Goal: Feedback & Contribution: Contribute content

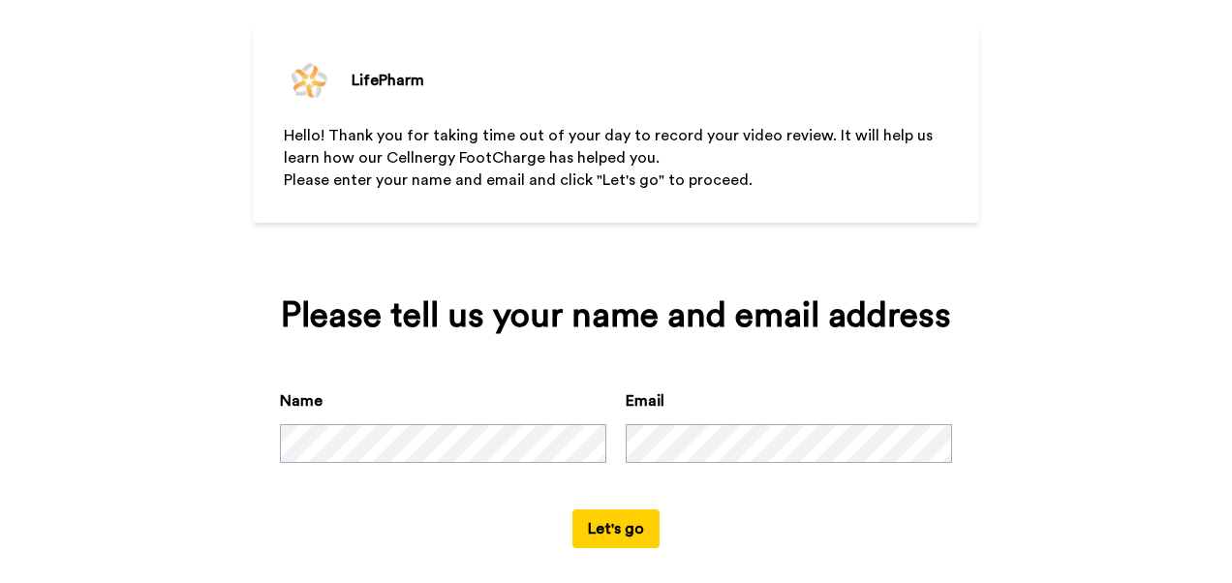
scroll to position [116, 0]
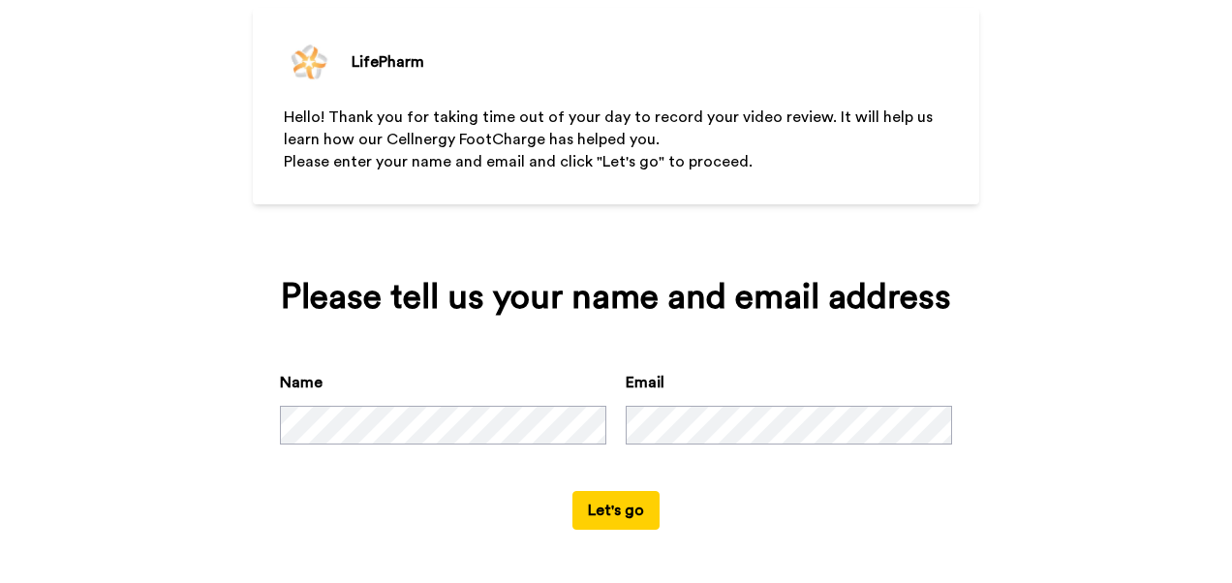
click at [573, 491] on button "Let's go" at bounding box center [616, 510] width 87 height 39
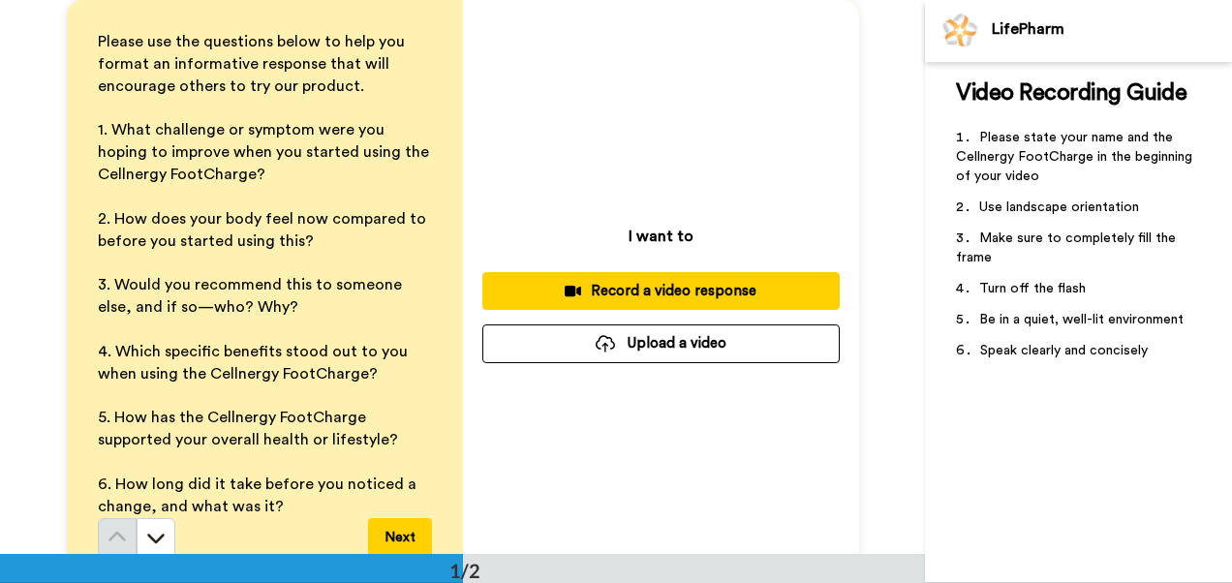
scroll to position [34, 0]
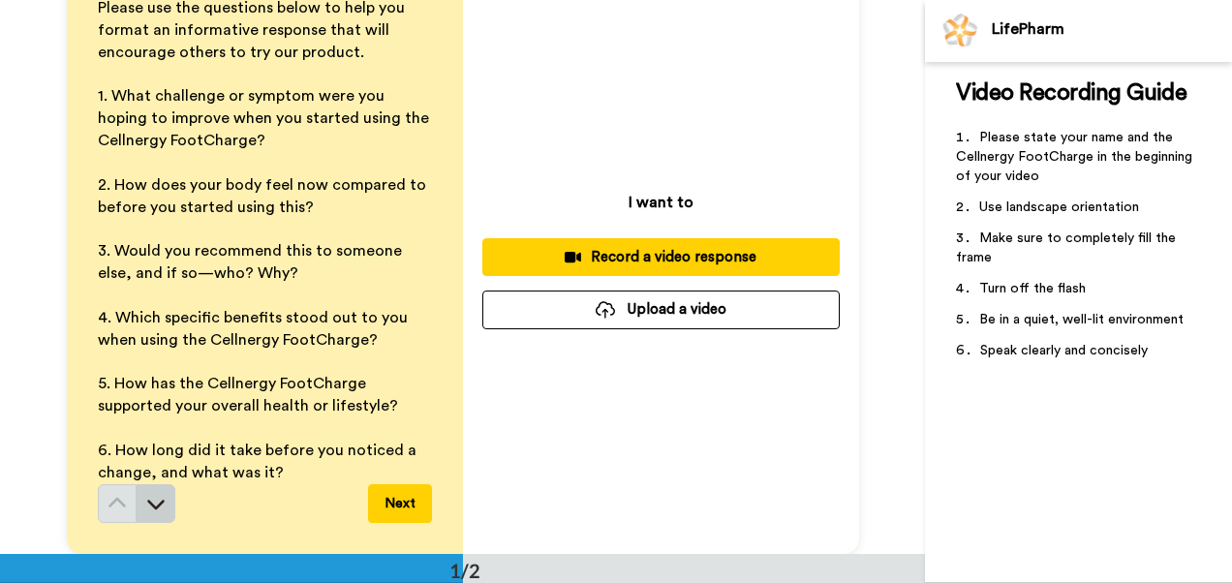
click at [146, 513] on icon at bounding box center [155, 503] width 19 height 19
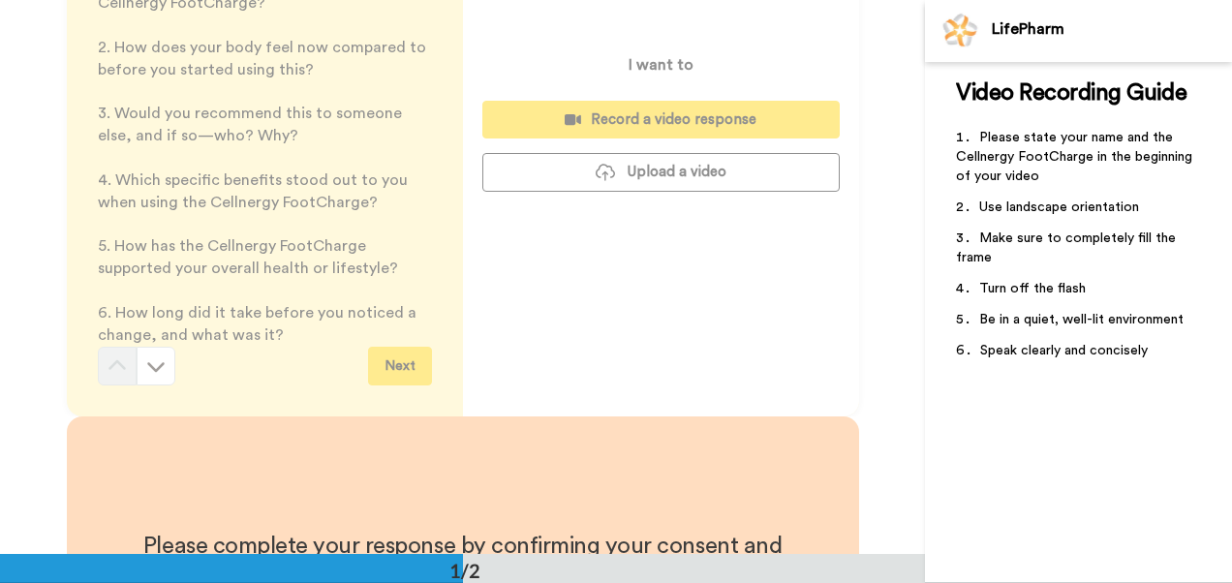
scroll to position [83, 0]
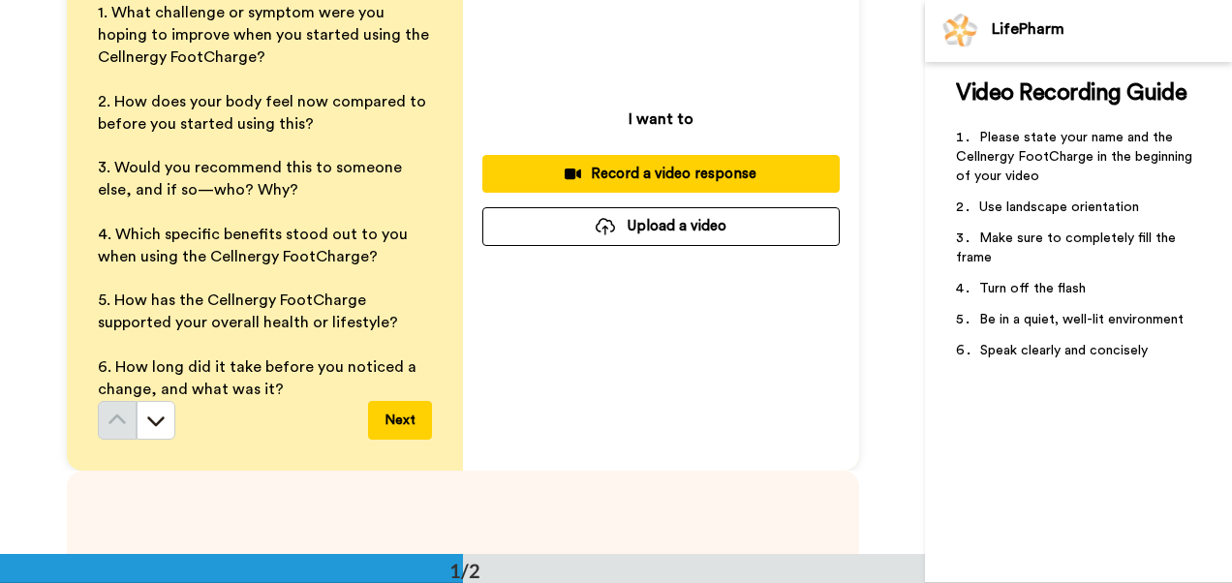
click at [517, 343] on div "I want to Record a video response Upload a video" at bounding box center [661, 177] width 396 height 588
click at [645, 169] on div "Record a video response" at bounding box center [661, 174] width 327 height 20
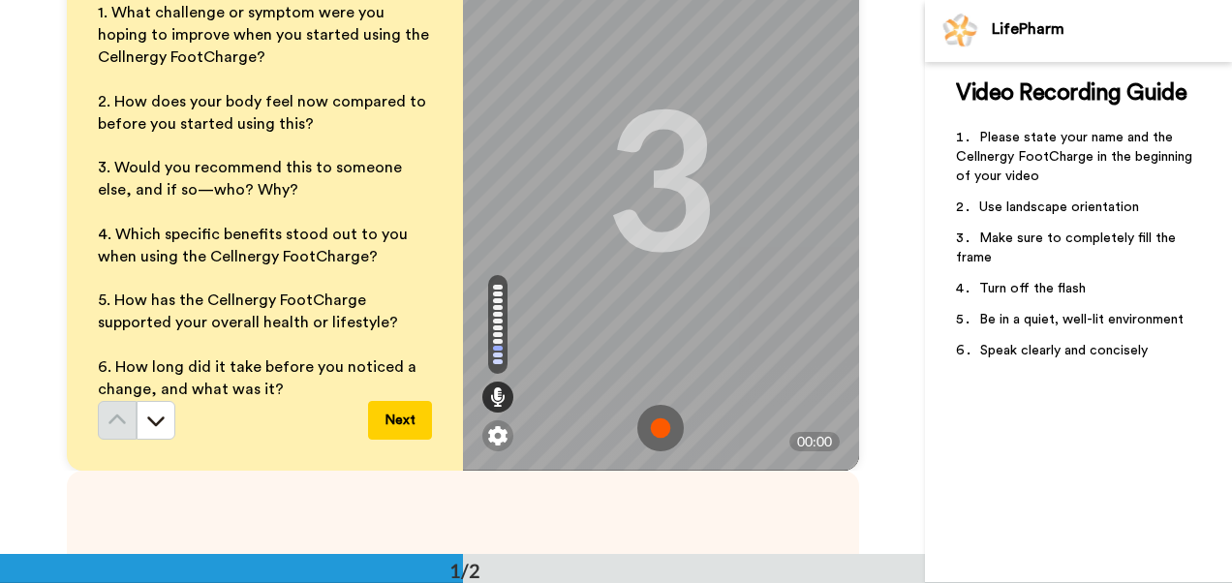
click at [649, 425] on img at bounding box center [661, 428] width 47 height 47
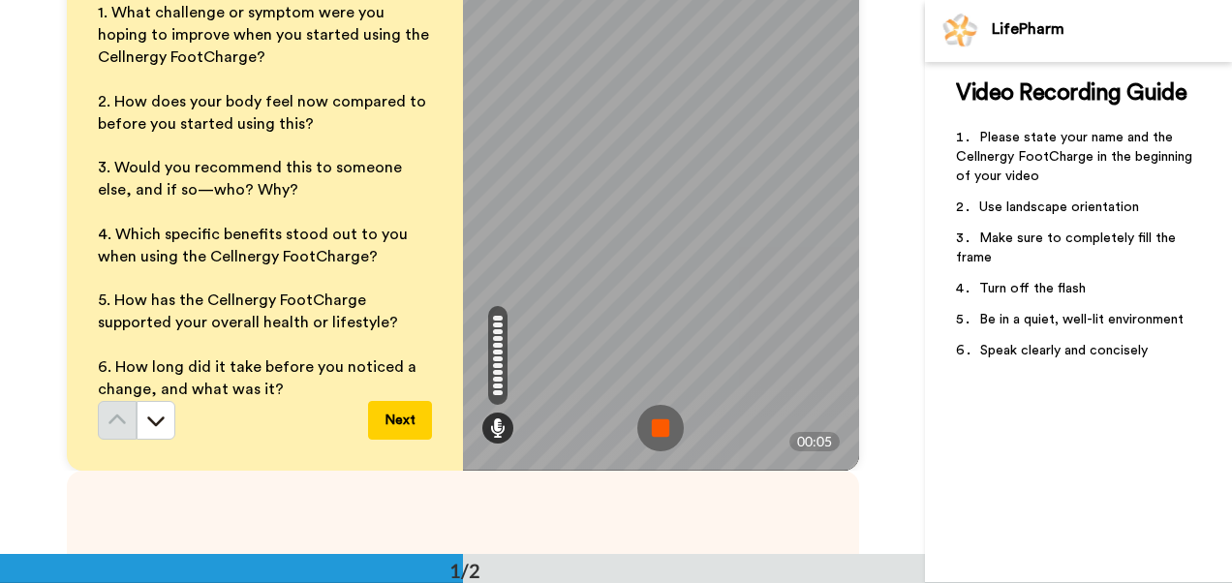
click at [647, 422] on img at bounding box center [661, 428] width 47 height 47
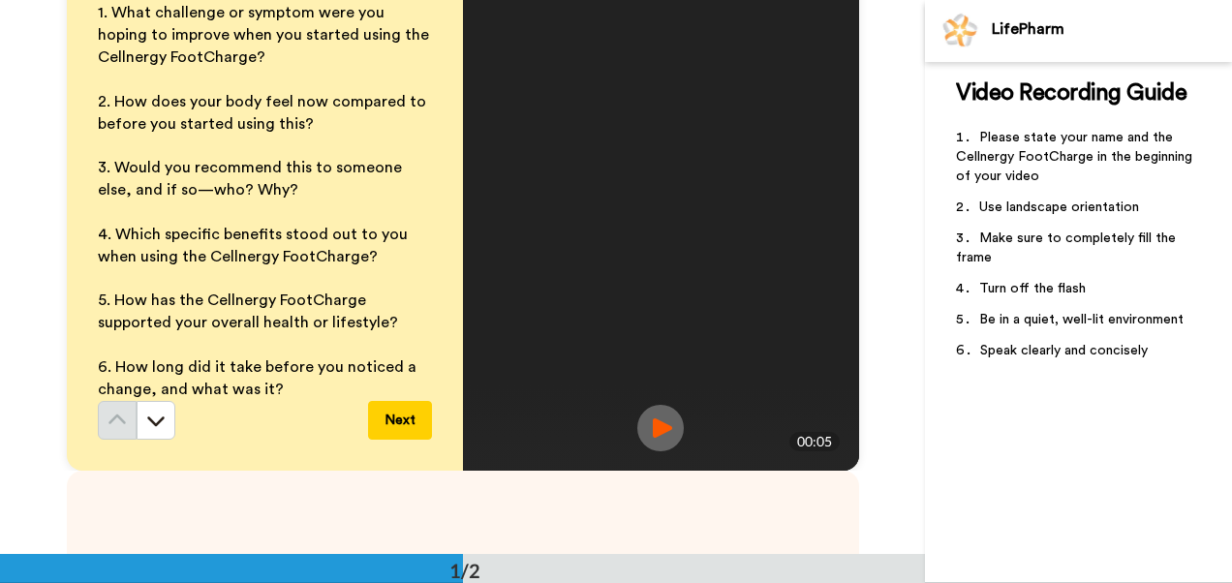
click at [392, 424] on button "Next" at bounding box center [400, 420] width 64 height 39
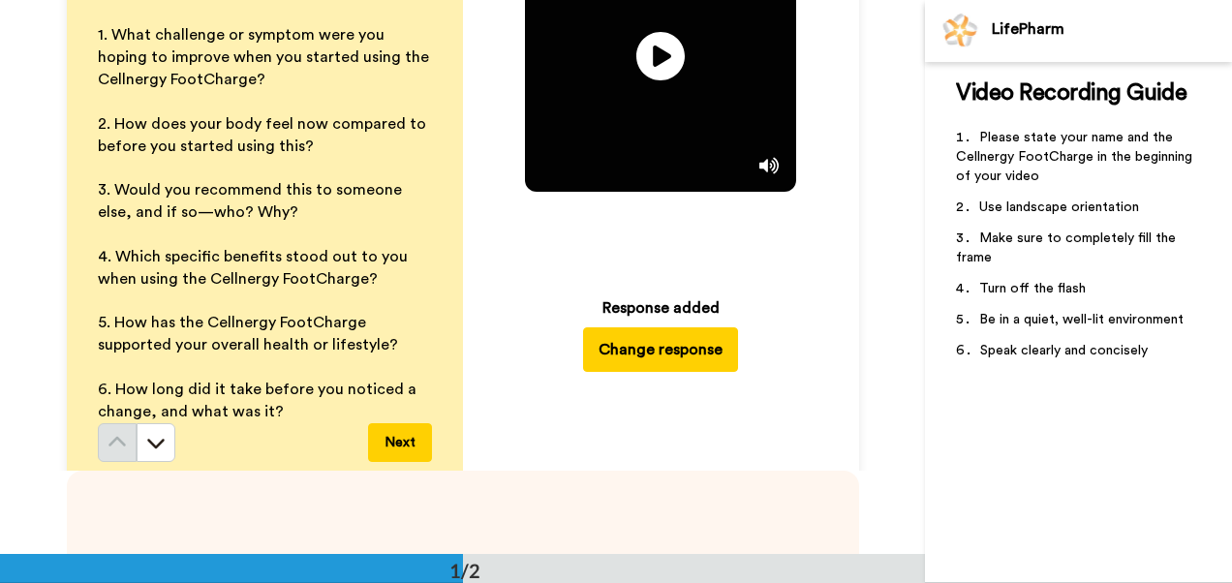
scroll to position [0, 0]
